Goal: Information Seeking & Learning: Compare options

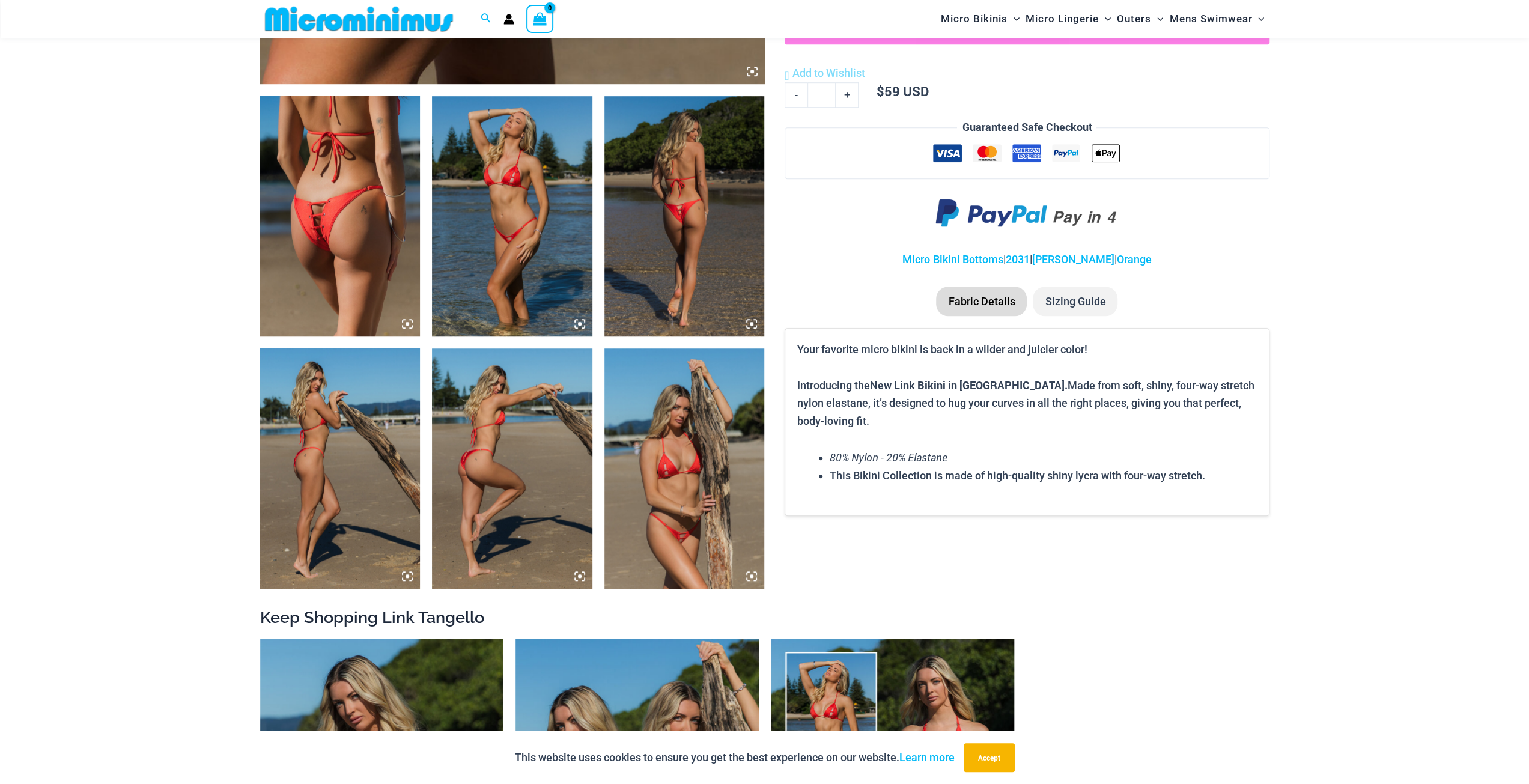
scroll to position [710, 0]
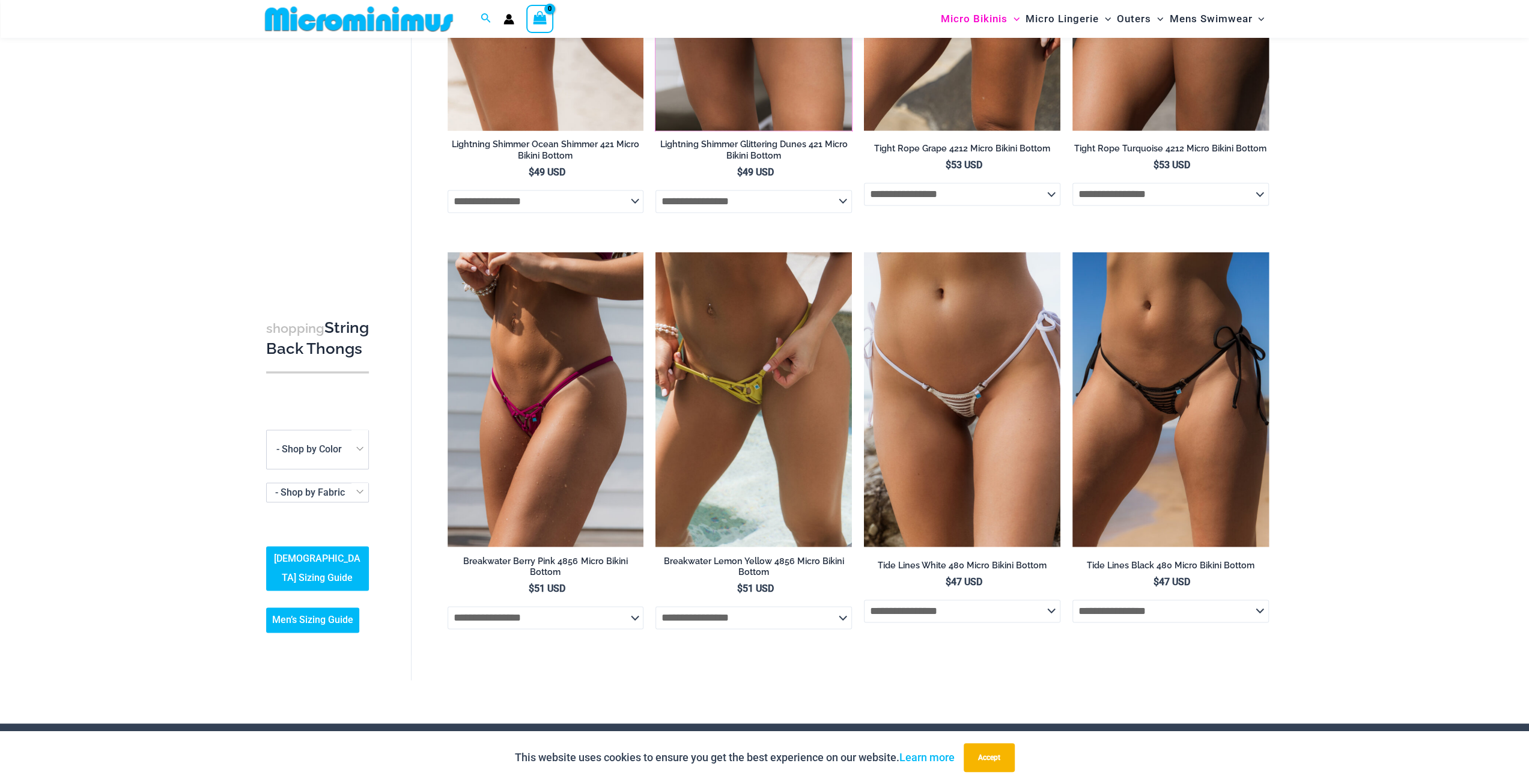
scroll to position [1611, 0]
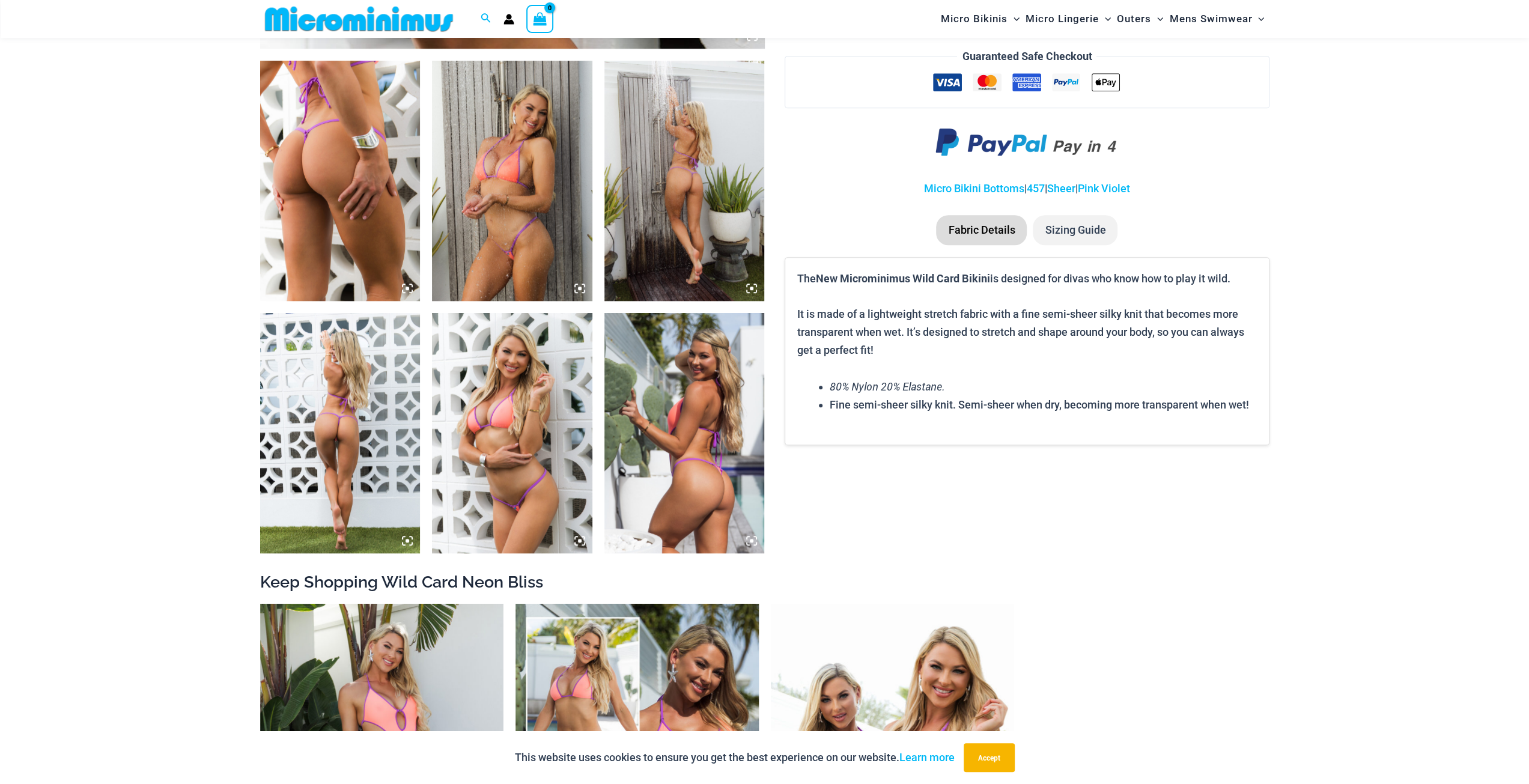
scroll to position [952, 0]
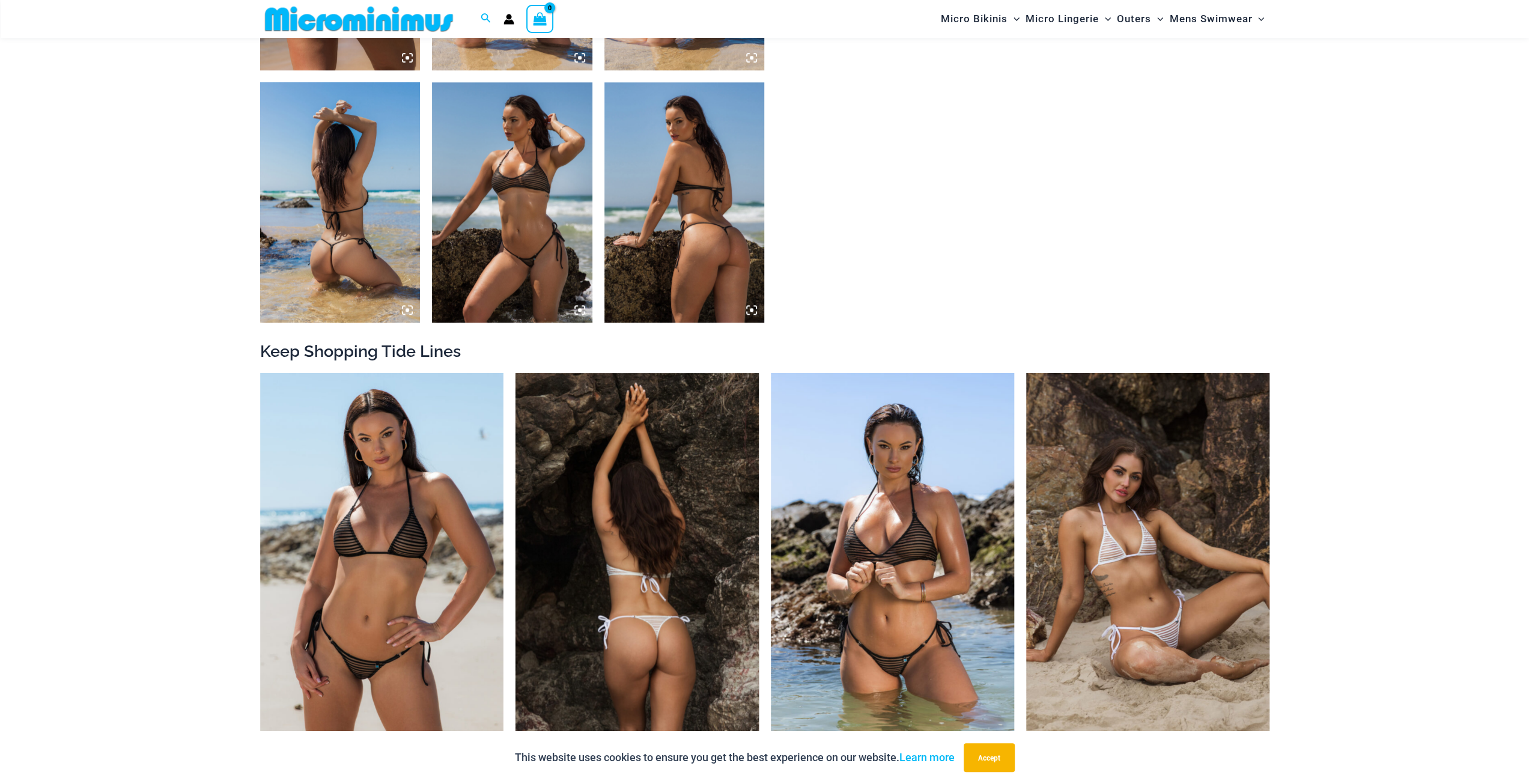
scroll to position [1130, 0]
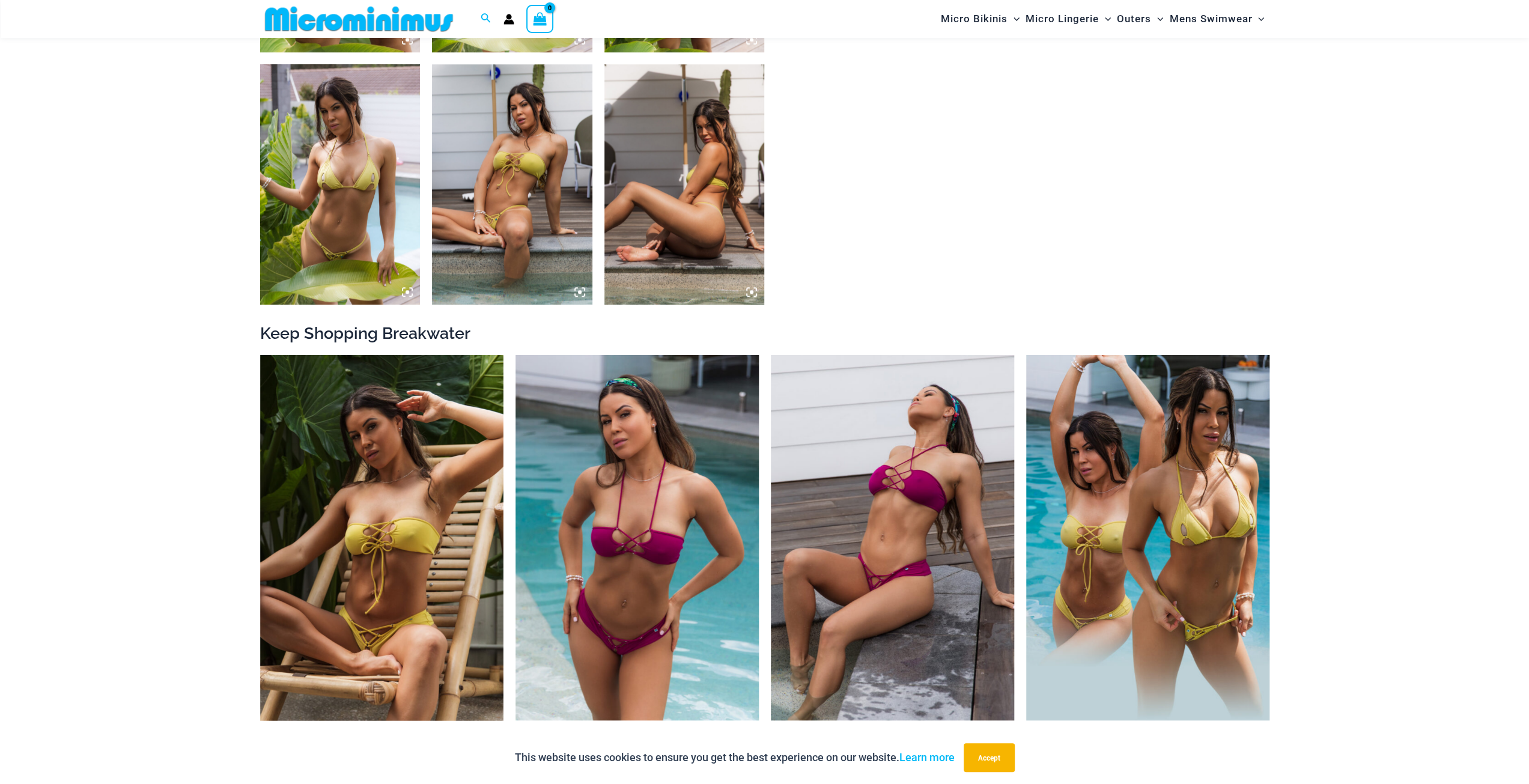
scroll to position [1070, 0]
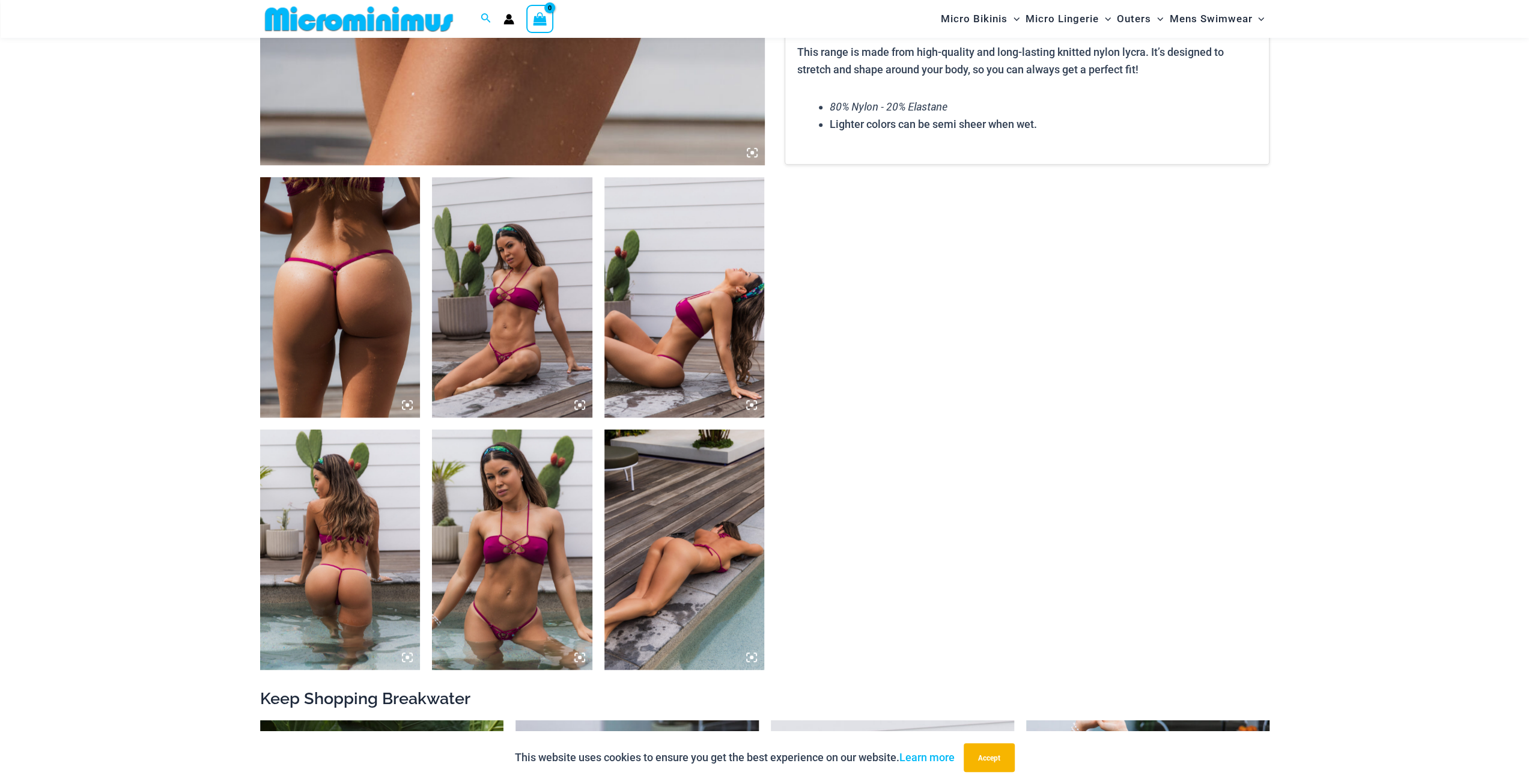
scroll to position [830, 0]
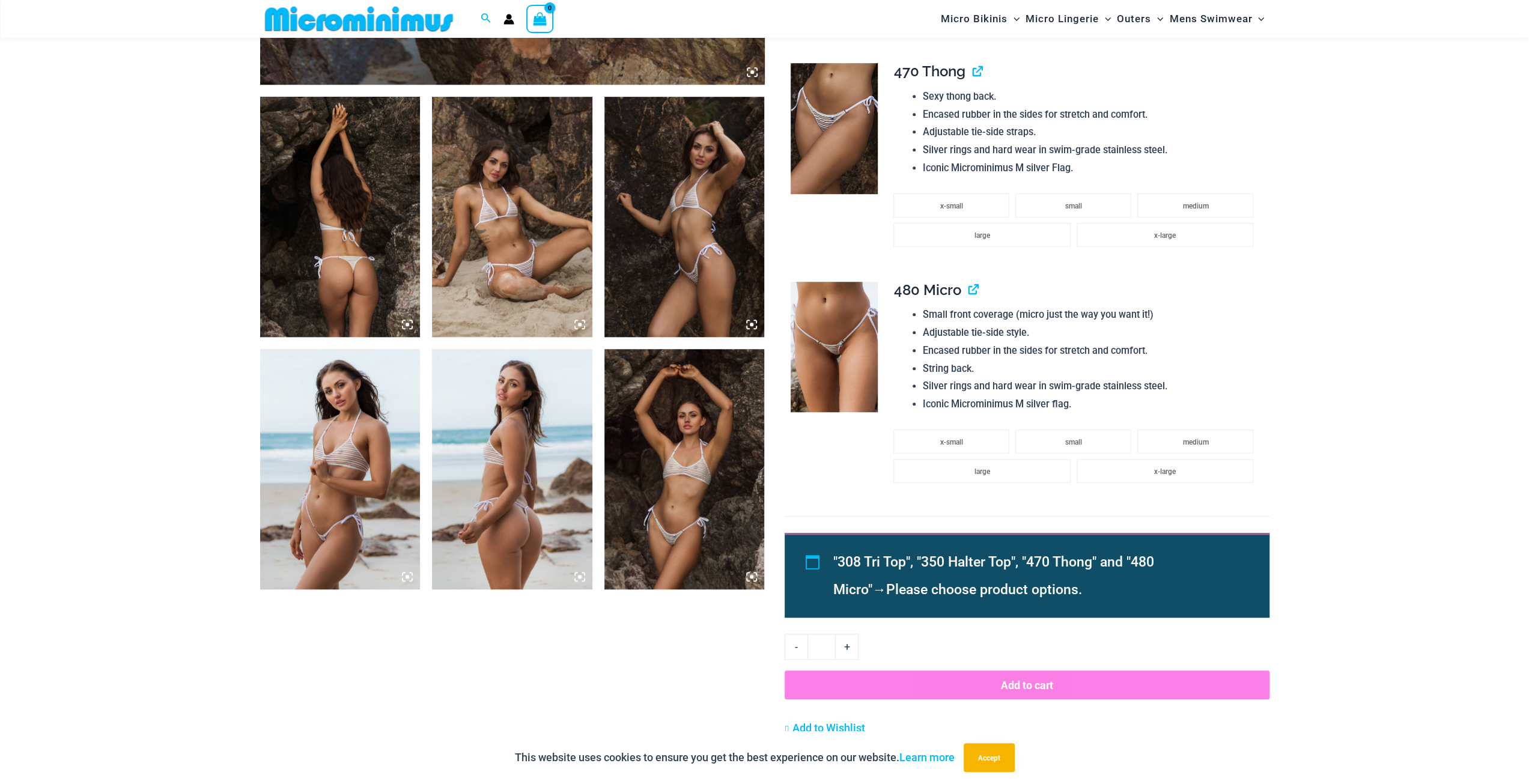
scroll to position [770, 0]
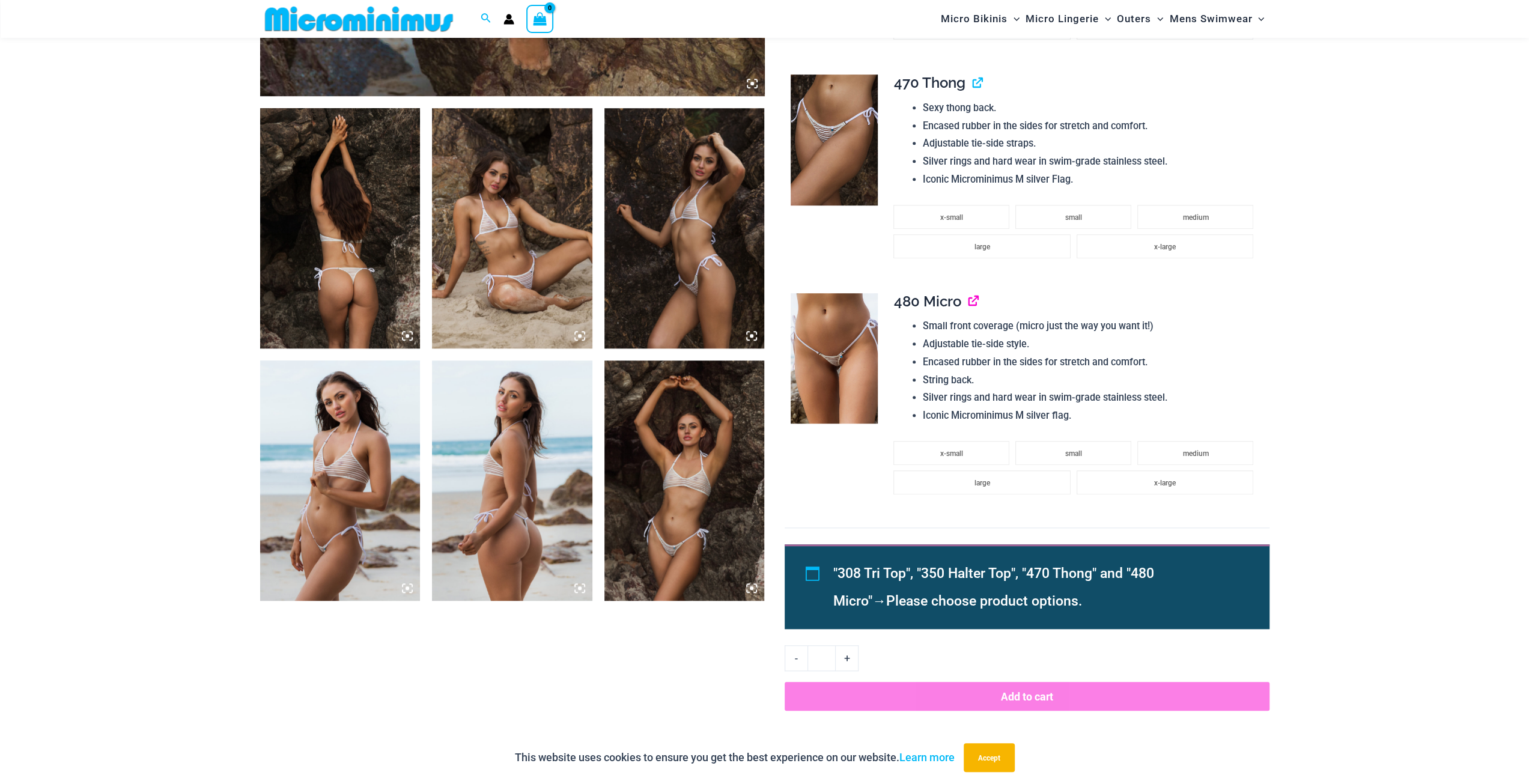
click at [968, 298] on link "View product" at bounding box center [968, 301] width 0 height 18
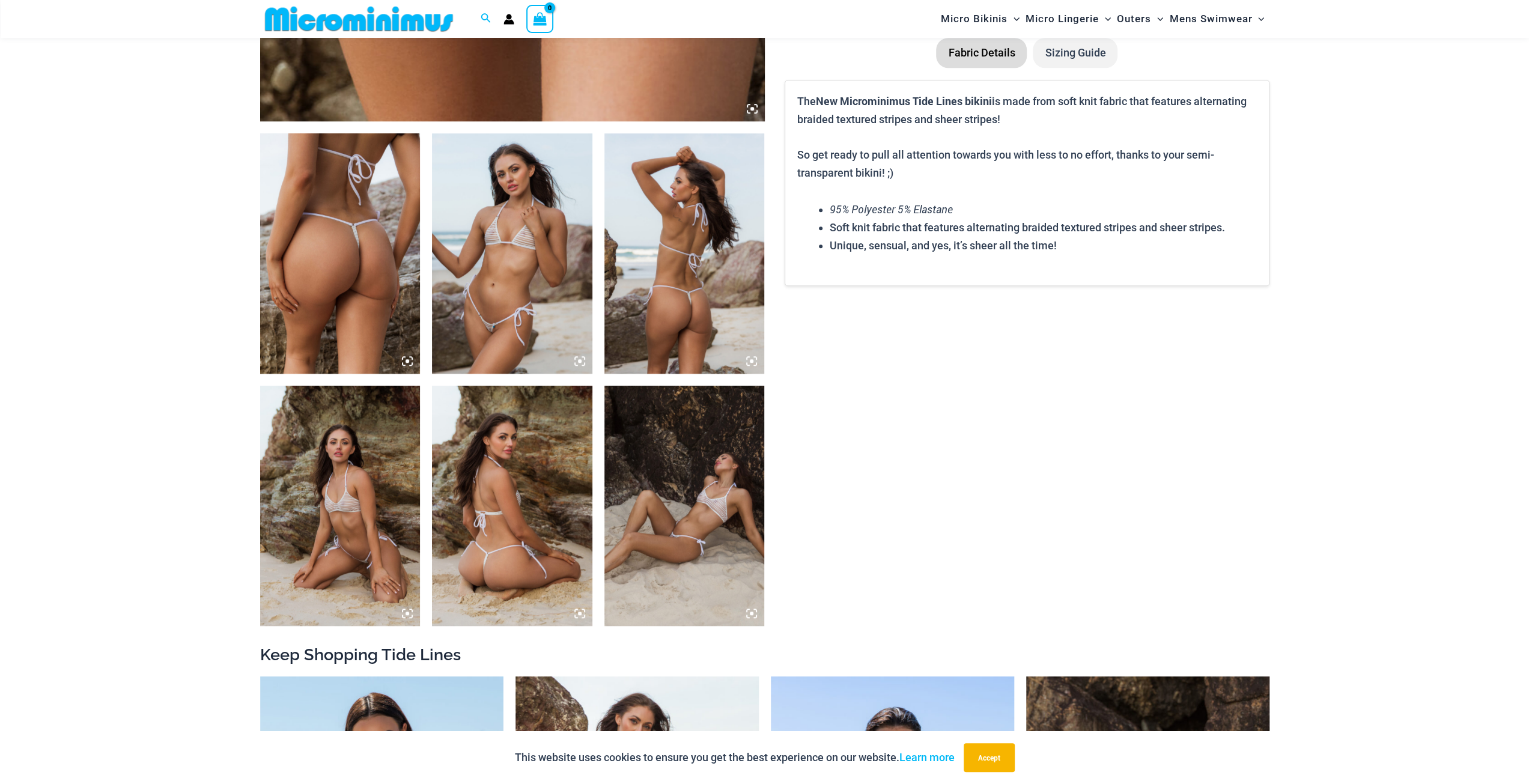
scroll to position [770, 0]
